Goal: Use online tool/utility: Utilize a website feature to perform a specific function

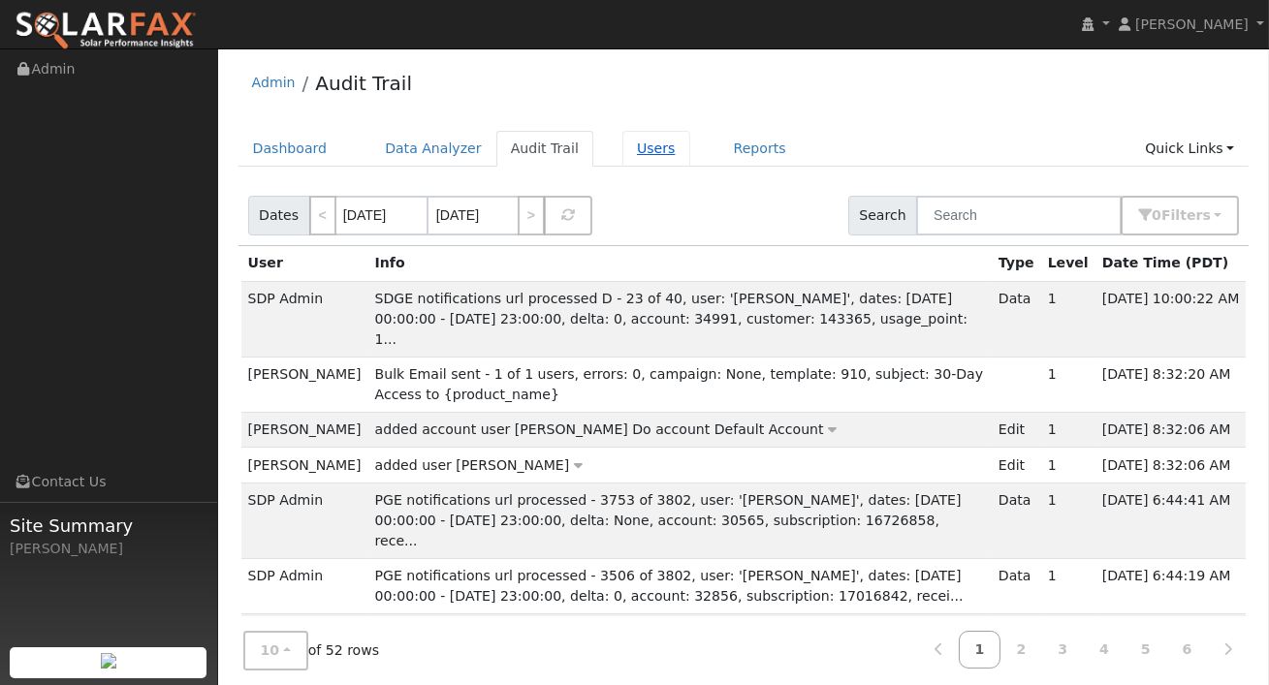
click at [638, 150] on link "Users" at bounding box center [656, 149] width 68 height 36
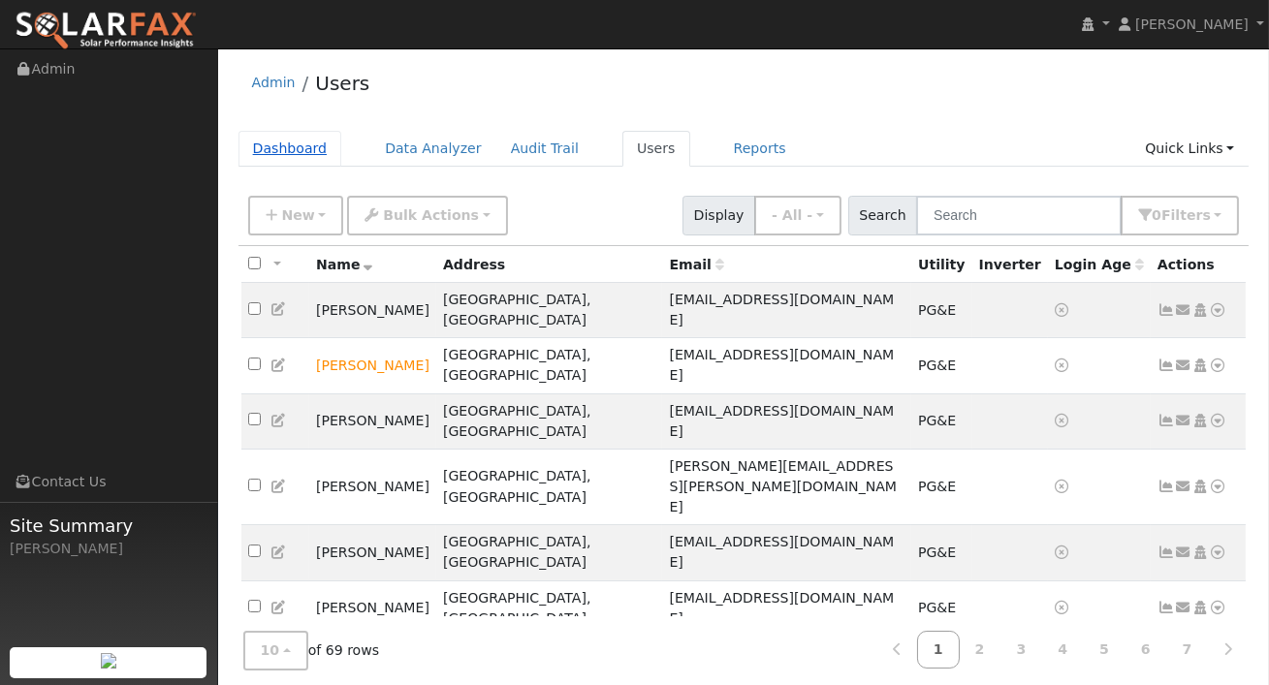
click at [263, 146] on link "Dashboard" at bounding box center [290, 149] width 104 height 36
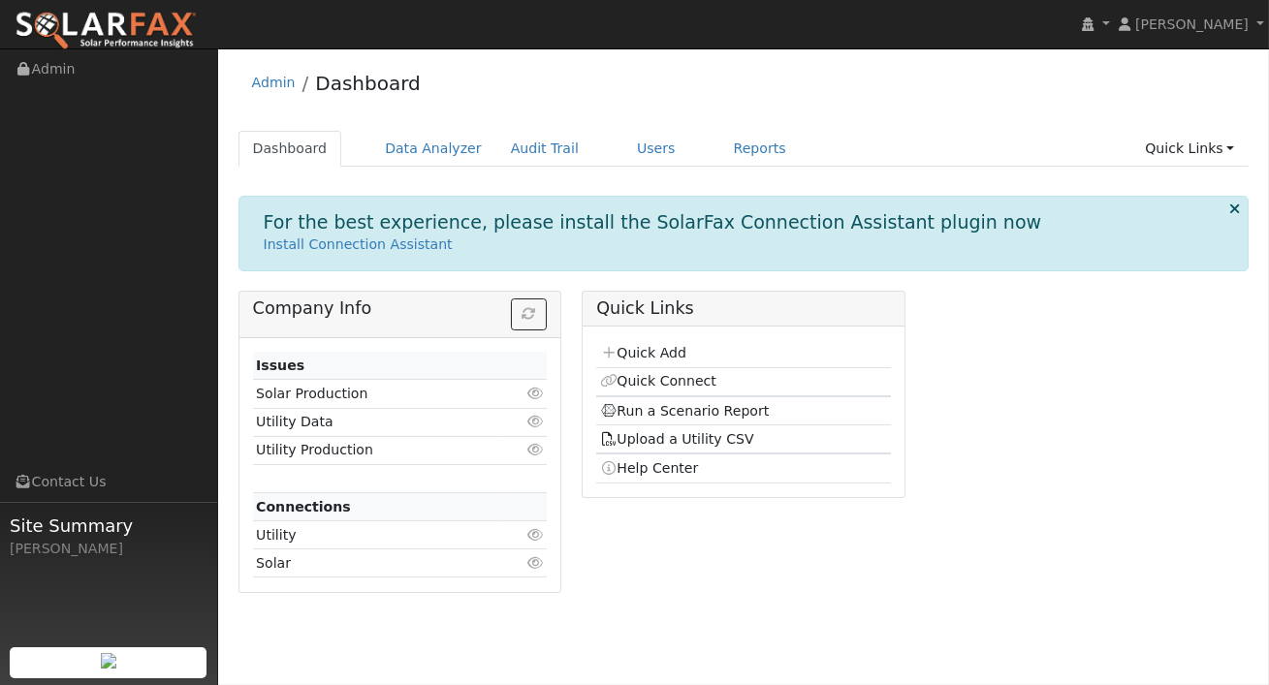
drag, startPoint x: 715, startPoint y: 410, endPoint x: 802, endPoint y: 397, distance: 88.2
click at [715, 410] on link "Run a Scenario Report" at bounding box center [685, 411] width 170 height 16
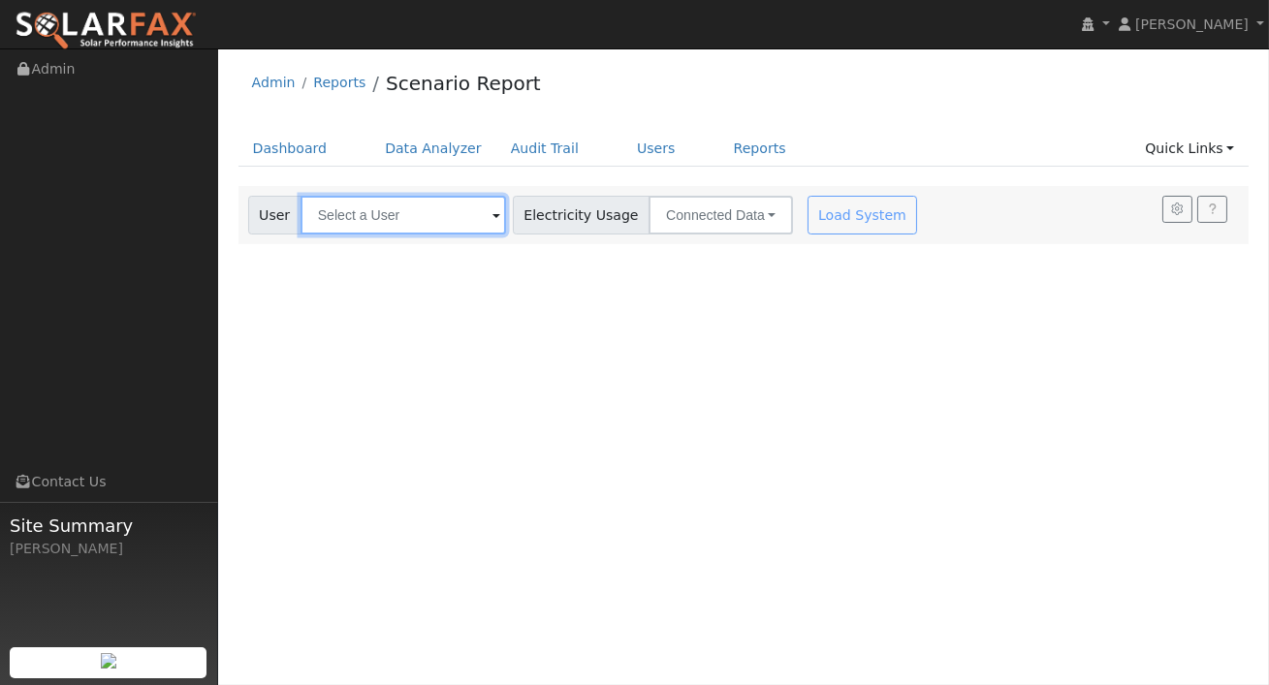
drag, startPoint x: 428, startPoint y: 217, endPoint x: 446, endPoint y: 247, distance: 35.3
click at [428, 217] on input "text" at bounding box center [404, 215] width 206 height 39
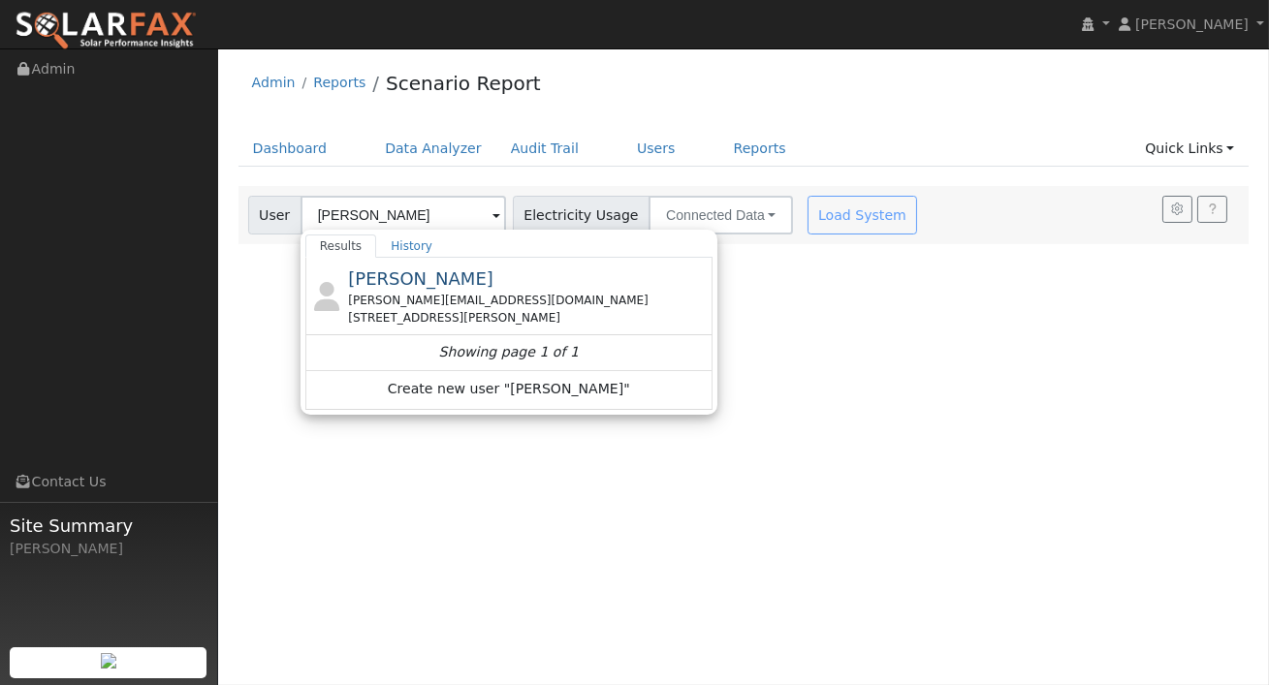
drag, startPoint x: 502, startPoint y: 293, endPoint x: 615, endPoint y: 285, distance: 112.7
click at [501, 293] on div "joel@prideconveyance.com" at bounding box center [528, 300] width 360 height 17
type input "Joel Thomas"
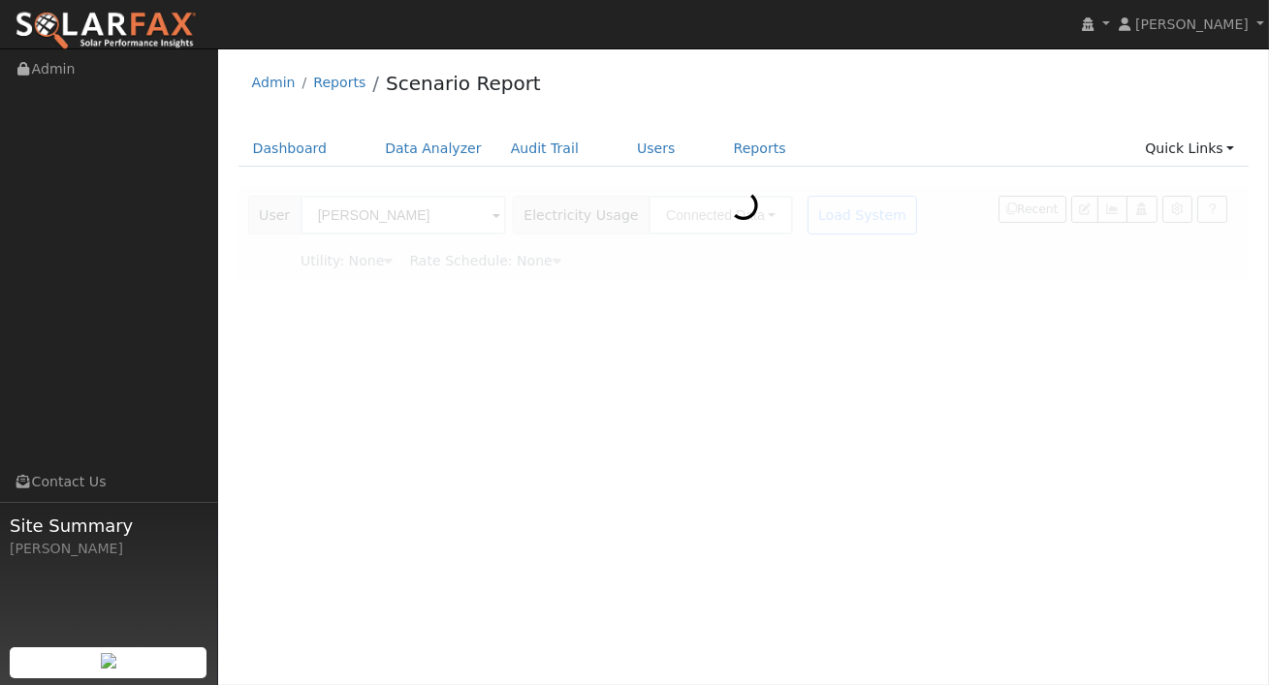
type input "Pacific Gas & Electric"
type input "E-1"
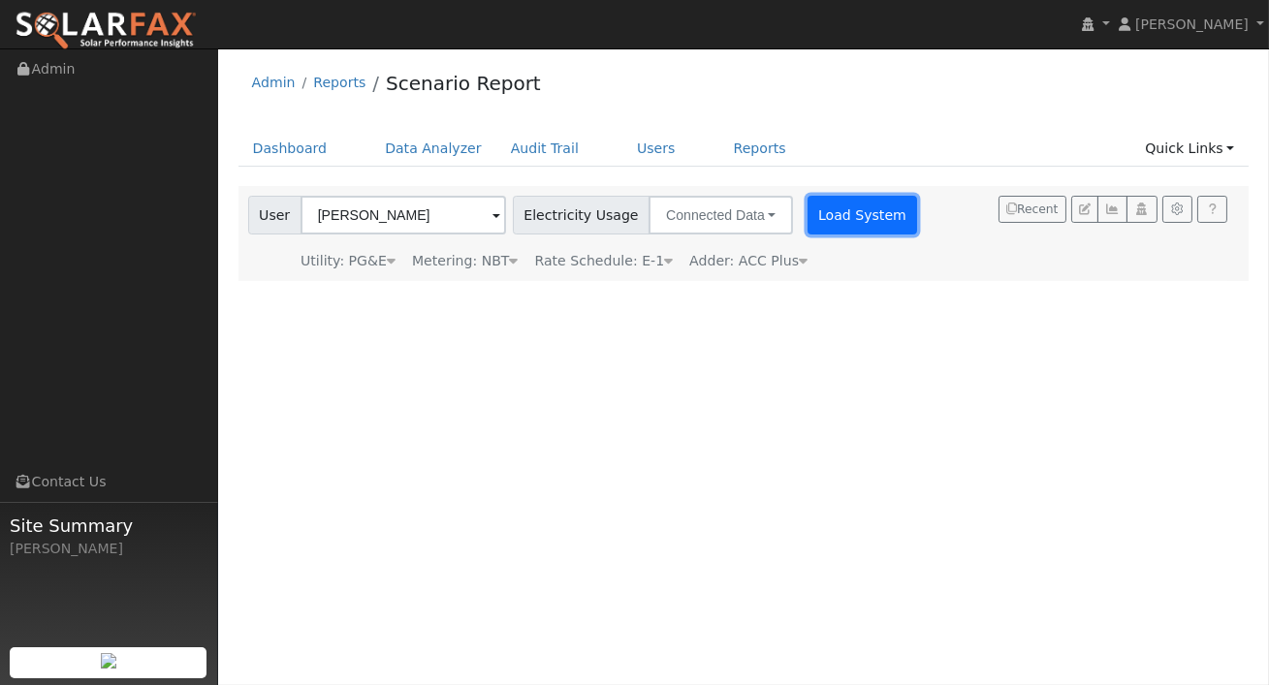
click at [841, 225] on button "Load System" at bounding box center [863, 215] width 111 height 39
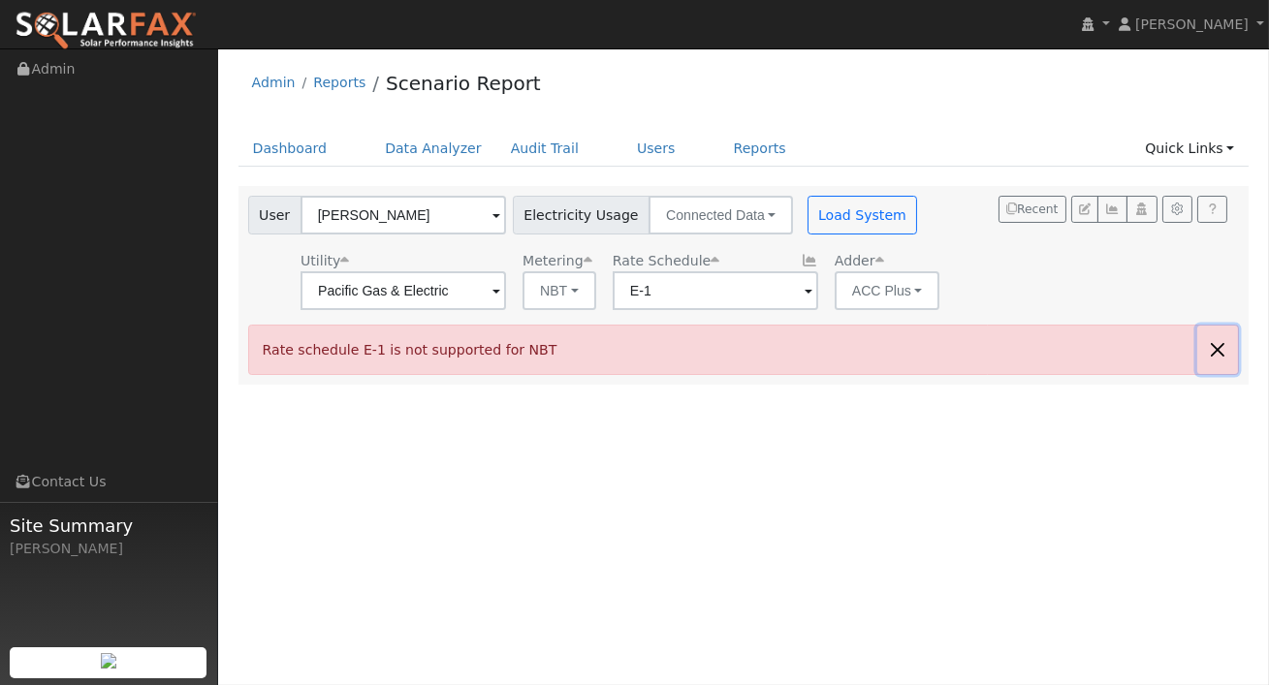
click at [1216, 350] on button "button" at bounding box center [1217, 350] width 41 height 48
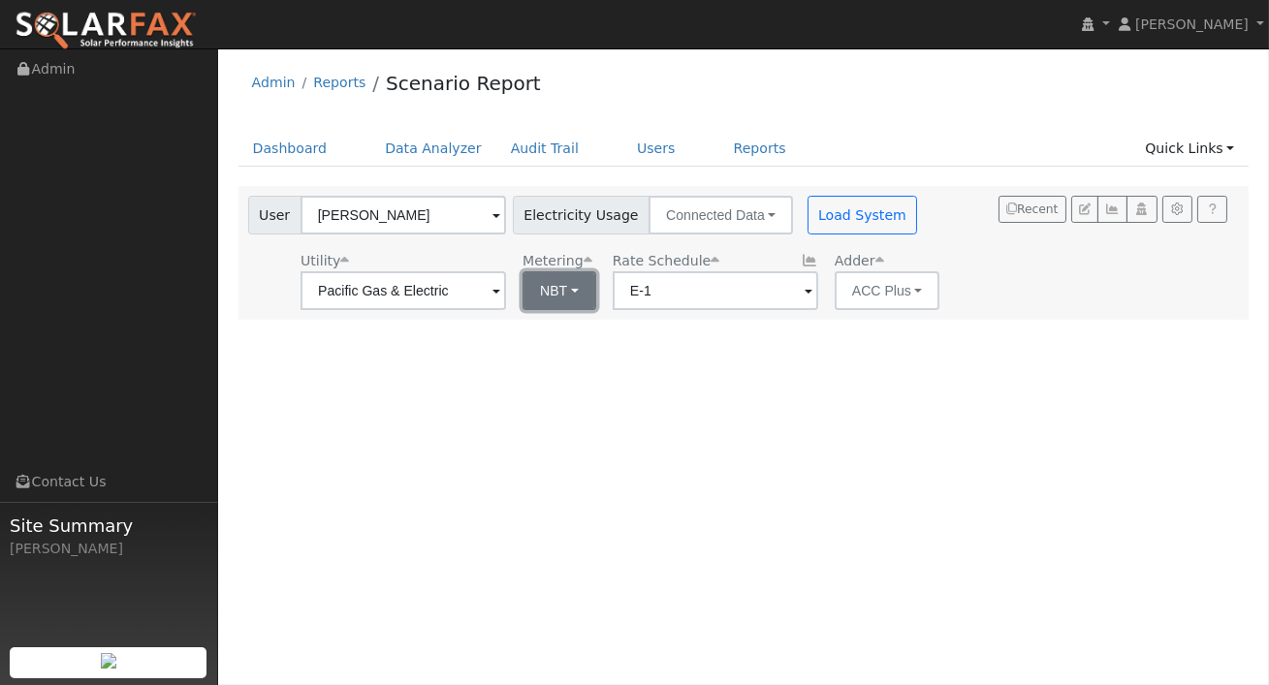
click at [545, 290] on button "NBT" at bounding box center [560, 290] width 74 height 39
click at [540, 337] on link "NEM" at bounding box center [567, 333] width 135 height 27
drag, startPoint x: 803, startPoint y: 208, endPoint x: 866, endPoint y: 346, distance: 151.4
click at [808, 208] on button "Load System" at bounding box center [863, 215] width 111 height 39
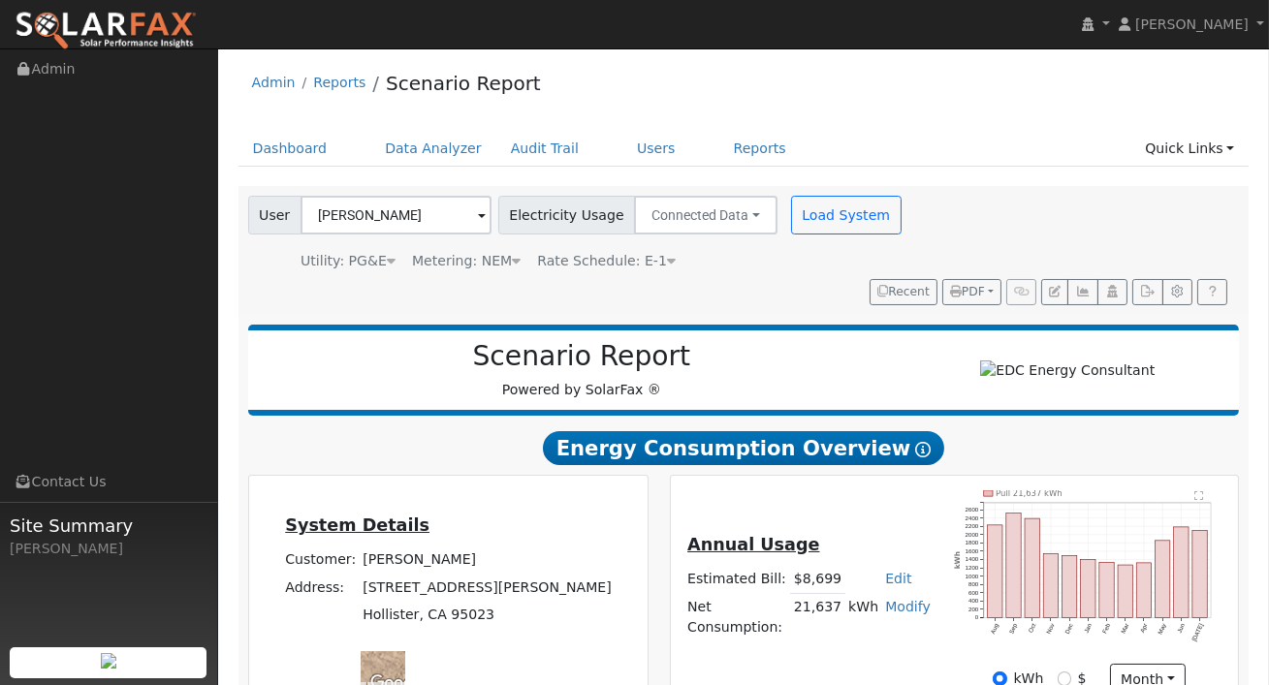
scroll to position [60, 0]
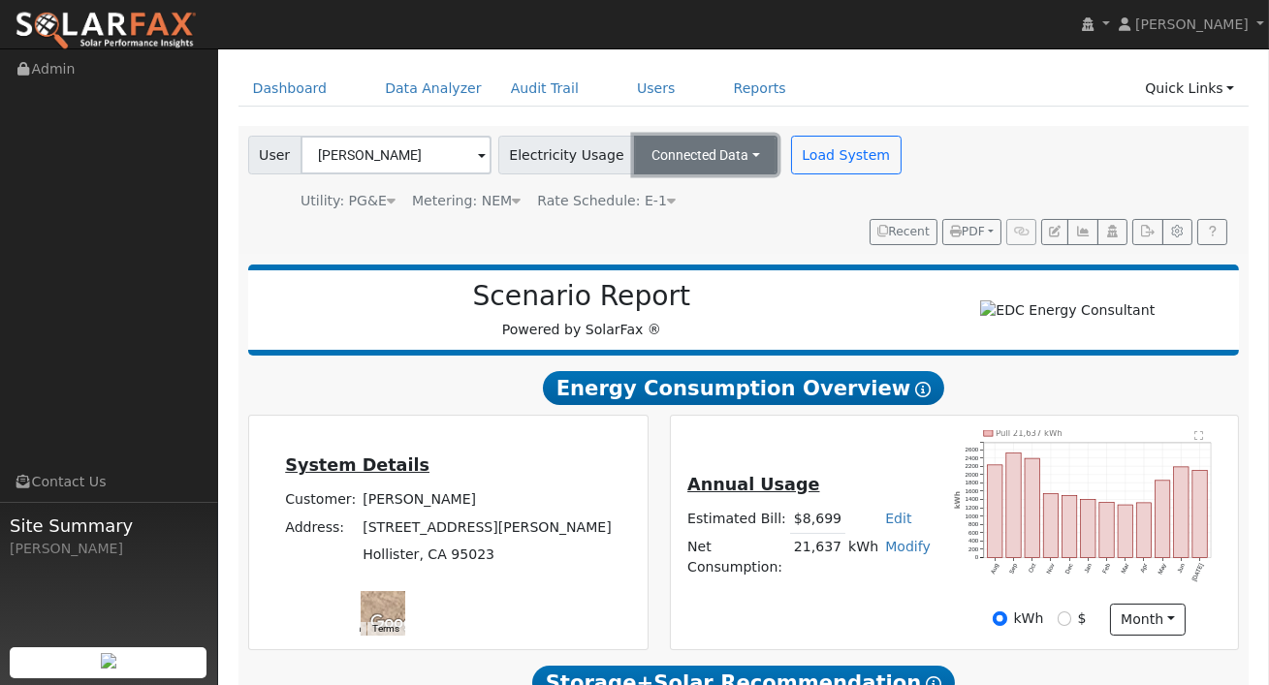
click at [724, 162] on button "Connected Data" at bounding box center [705, 155] width 143 height 39
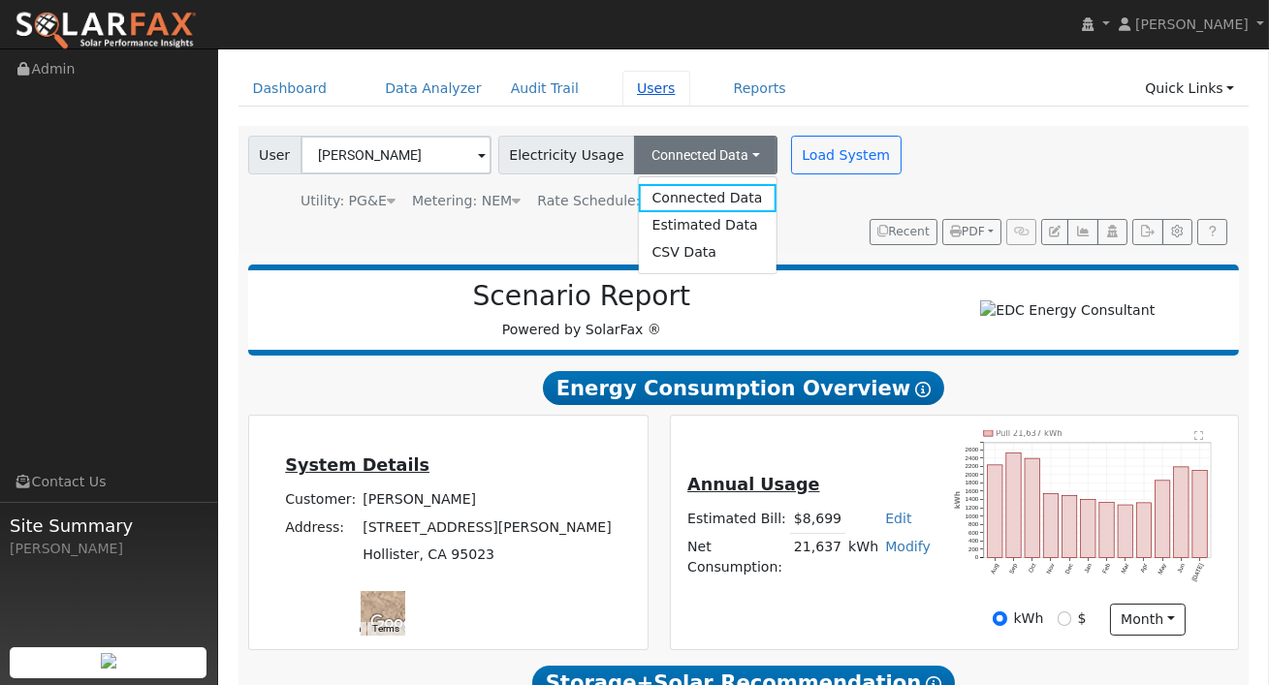
click at [628, 92] on link "Users" at bounding box center [656, 89] width 68 height 36
